Goal: Information Seeking & Learning: Learn about a topic

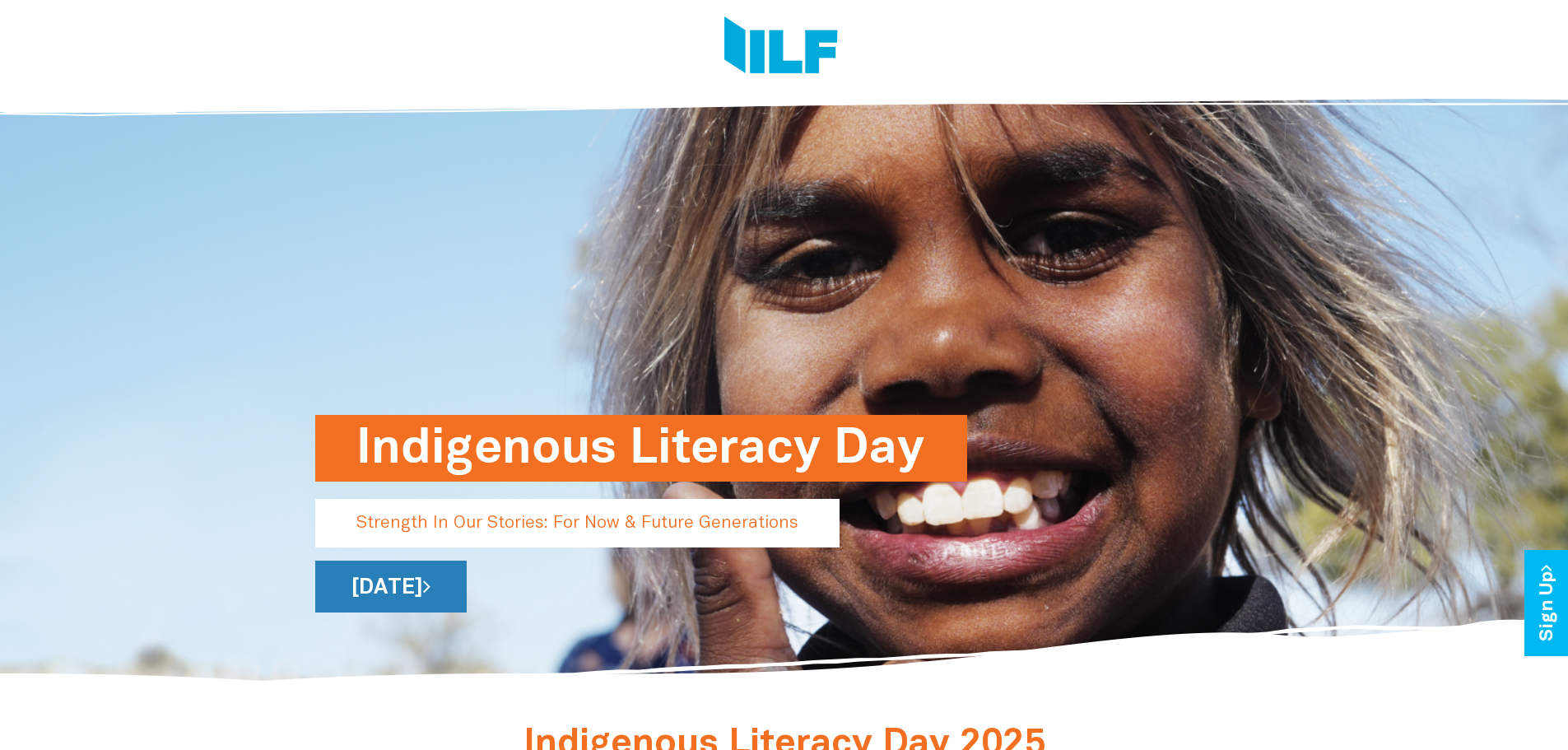
click at [467, 583] on link "[DATE]" at bounding box center [391, 587] width 151 height 52
click at [415, 451] on h1 "Indigenous Literacy Day" at bounding box center [641, 448] width 570 height 66
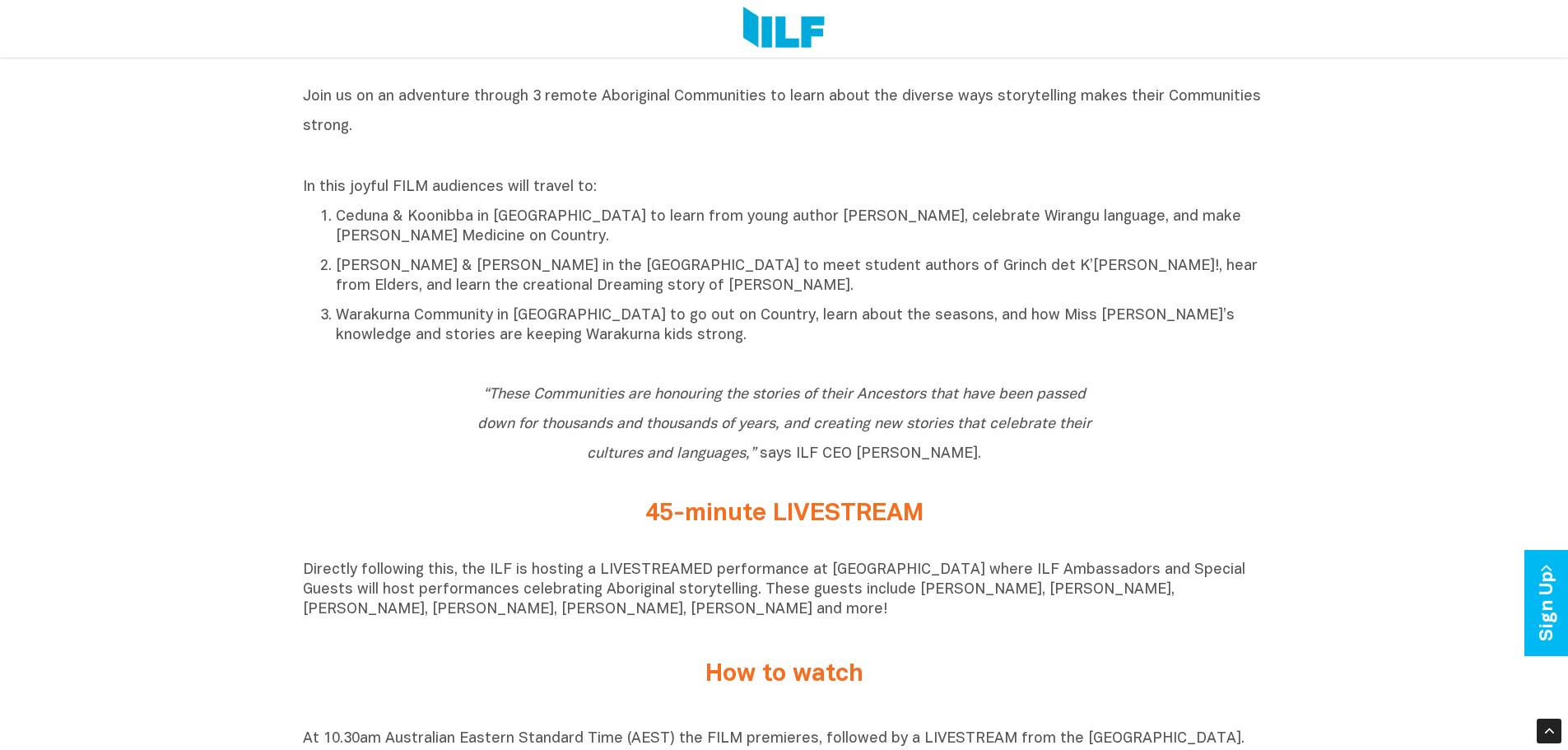
scroll to position [1482, 0]
